Goal: Task Accomplishment & Management: Use online tool/utility

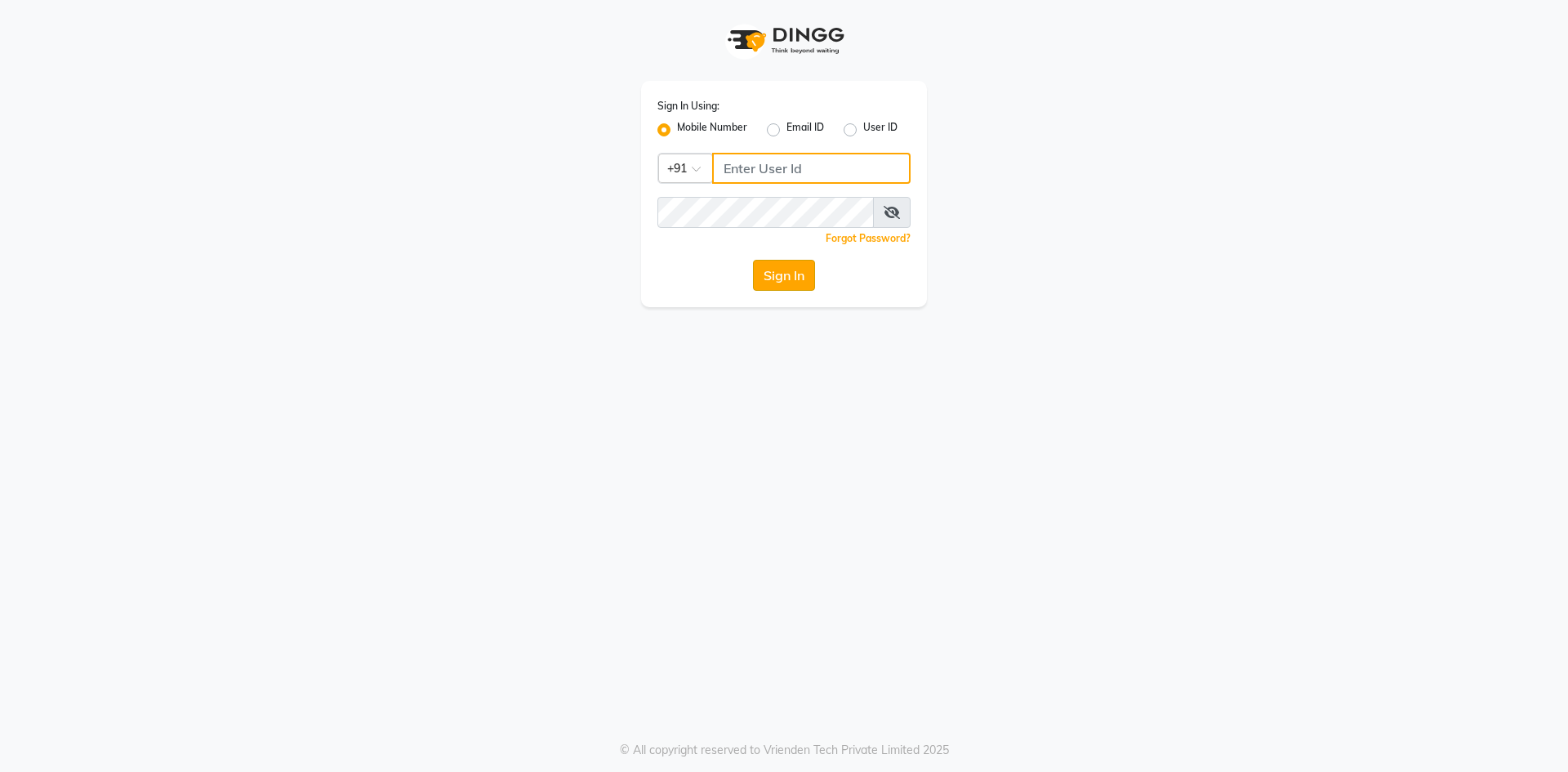
type input "9346469616"
click at [784, 267] on button "Sign In" at bounding box center [784, 275] width 62 height 31
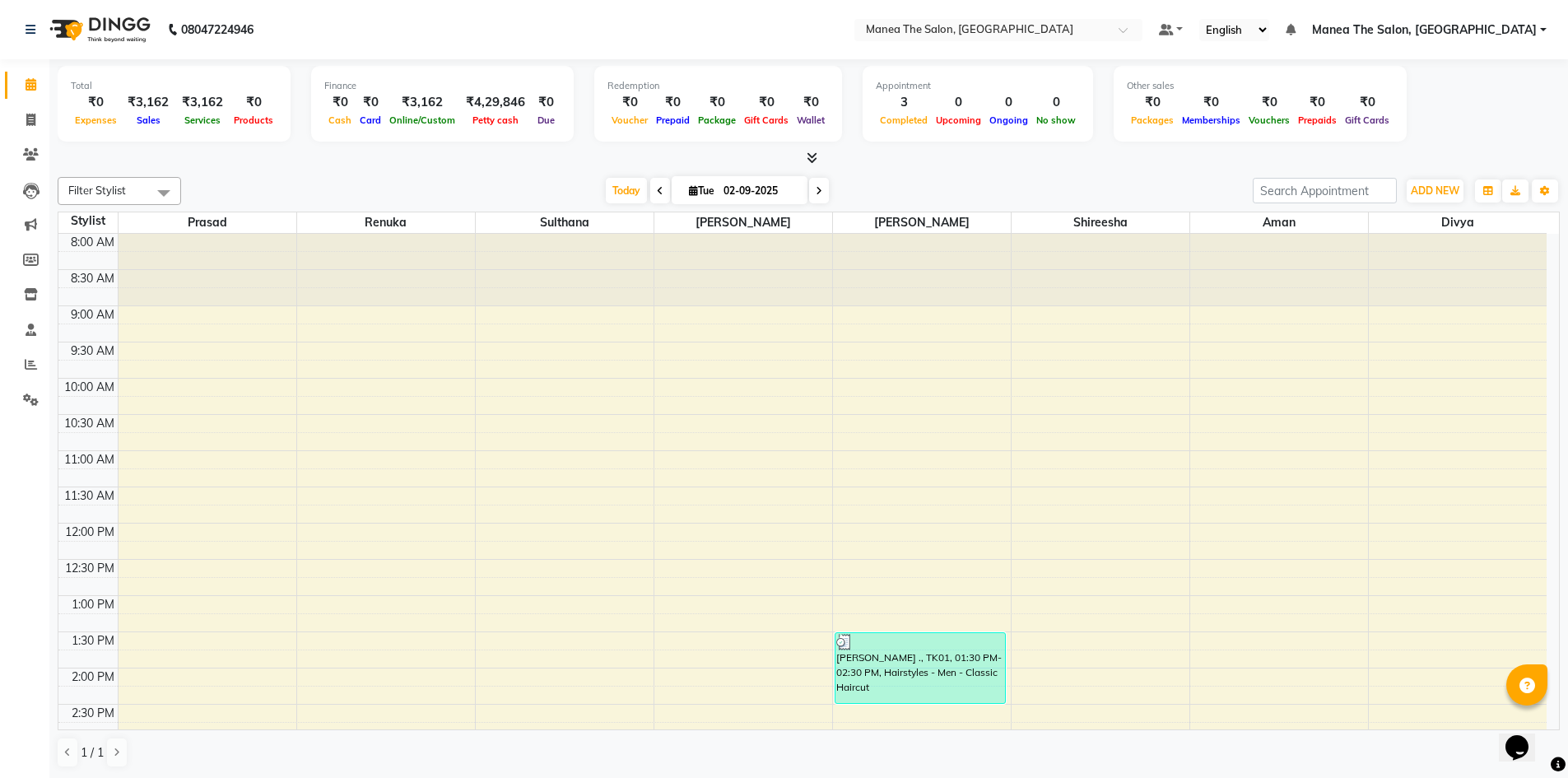
click at [1290, 455] on div "8:00 AM 8:30 AM 9:00 AM 9:30 AM 10:00 AM 10:30 AM 11:00 AM 11:30 AM 12:00 PM 12…" at bounding box center [803, 704] width 1488 height 940
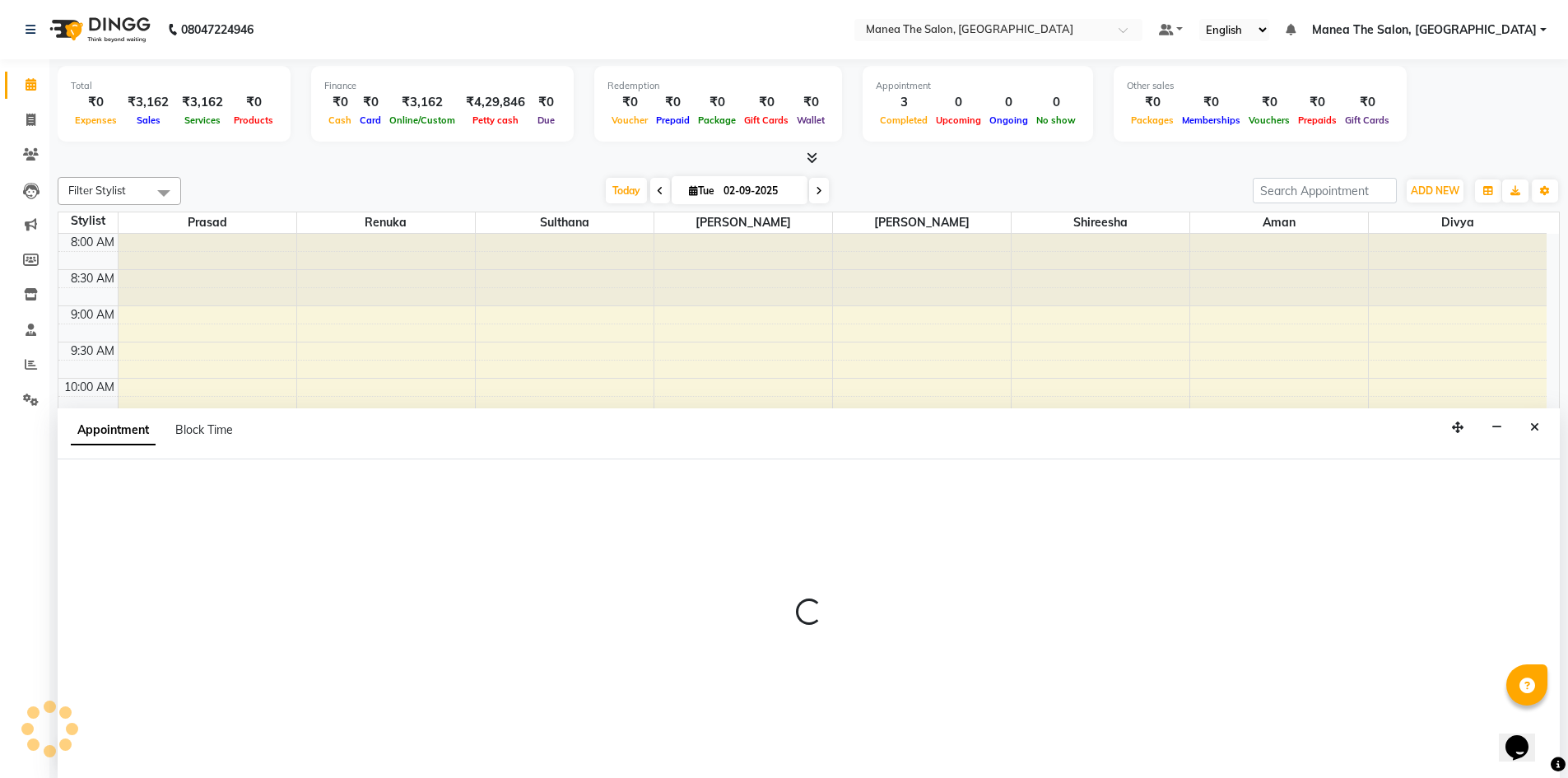
scroll to position [1, 0]
select select "68191"
select select "660"
select select "tentative"
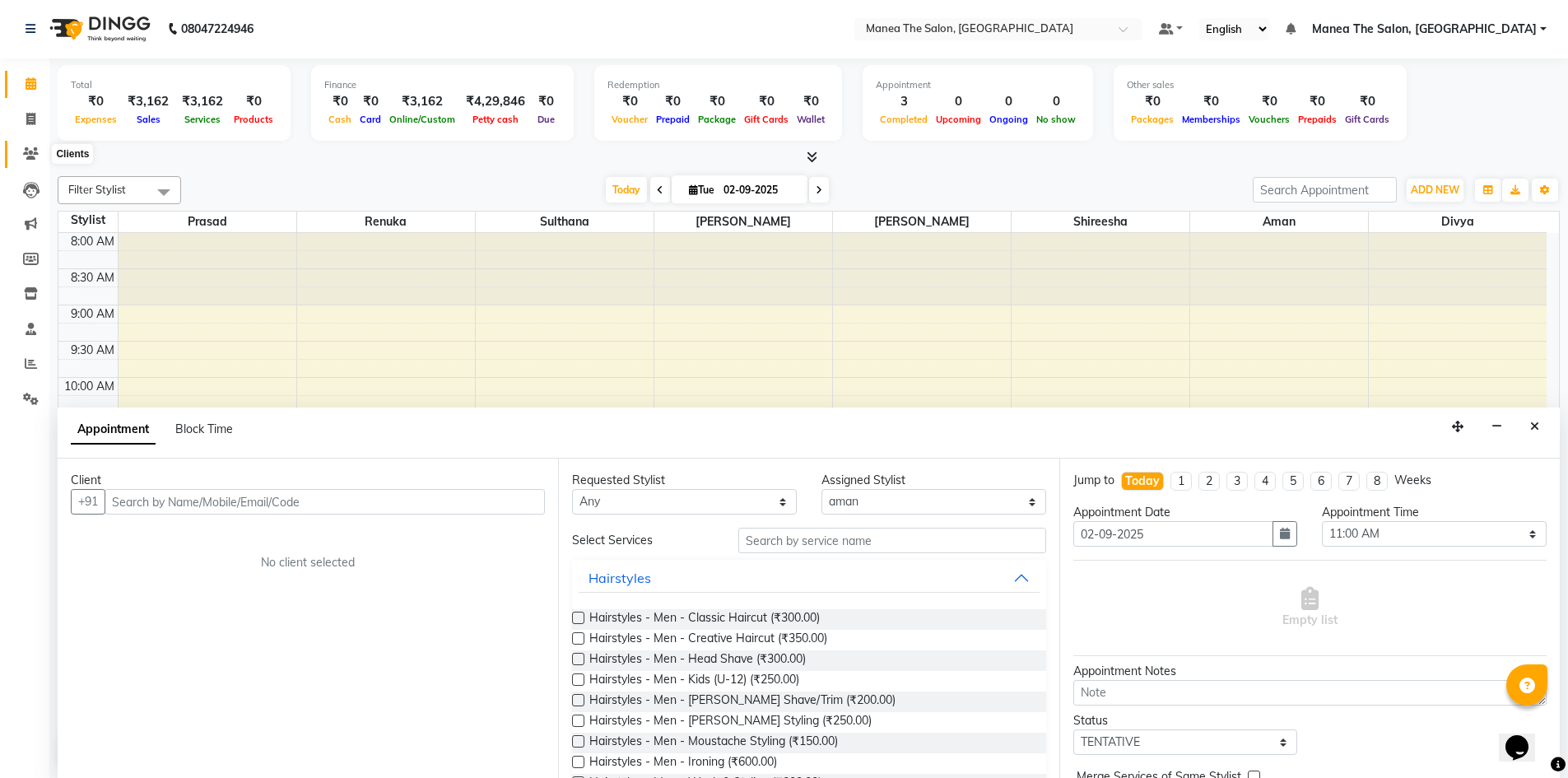
click at [22, 149] on span at bounding box center [30, 154] width 28 height 19
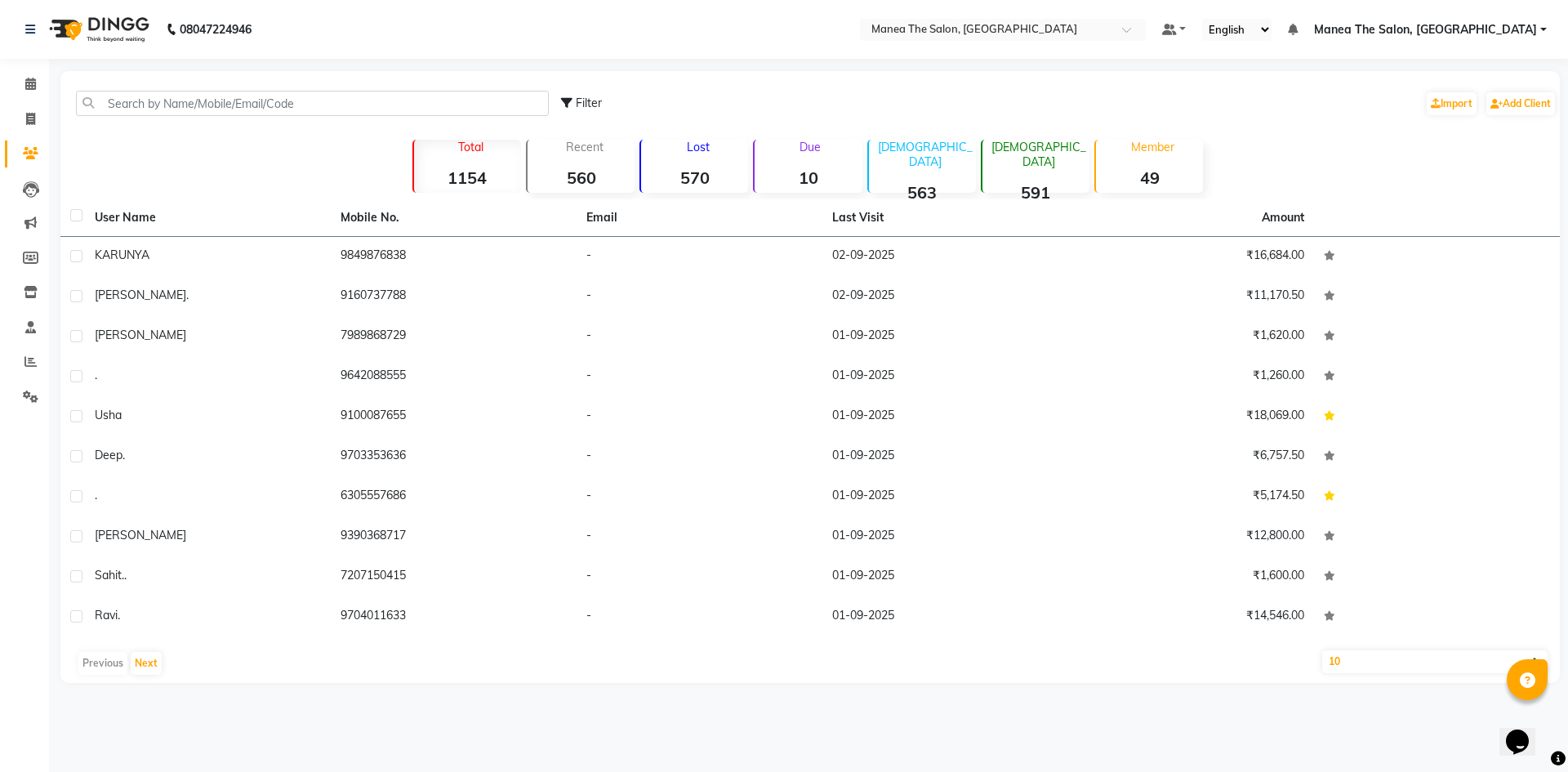
click at [1098, 717] on div "08047224946 Select Location × Manea The Salon, Chandanagar Default Panel My Pan…" at bounding box center [784, 386] width 1568 height 772
click at [31, 85] on icon at bounding box center [30, 83] width 10 height 12
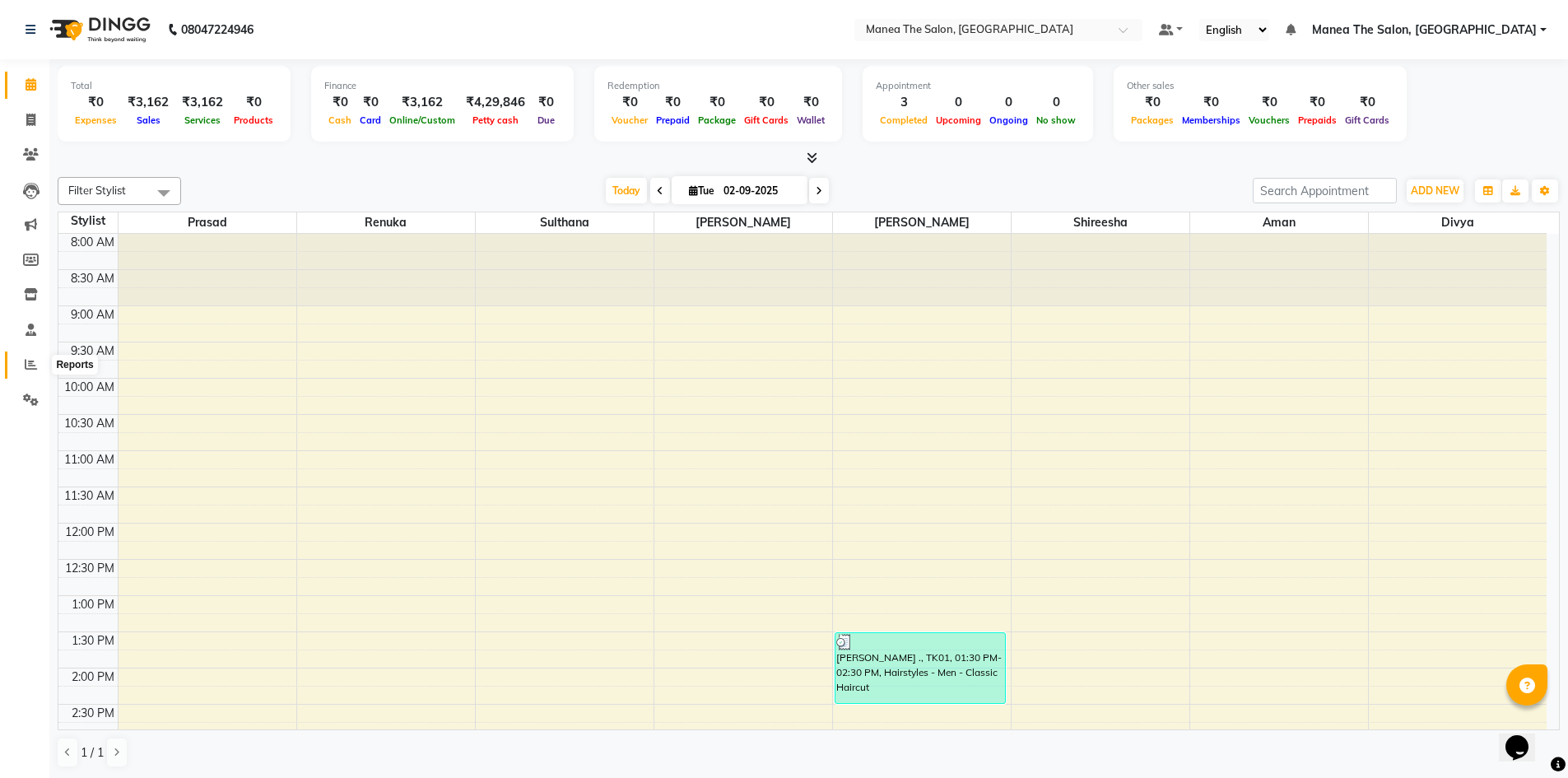
click at [34, 359] on icon at bounding box center [30, 364] width 12 height 12
